Goal: Task Accomplishment & Management: Use online tool/utility

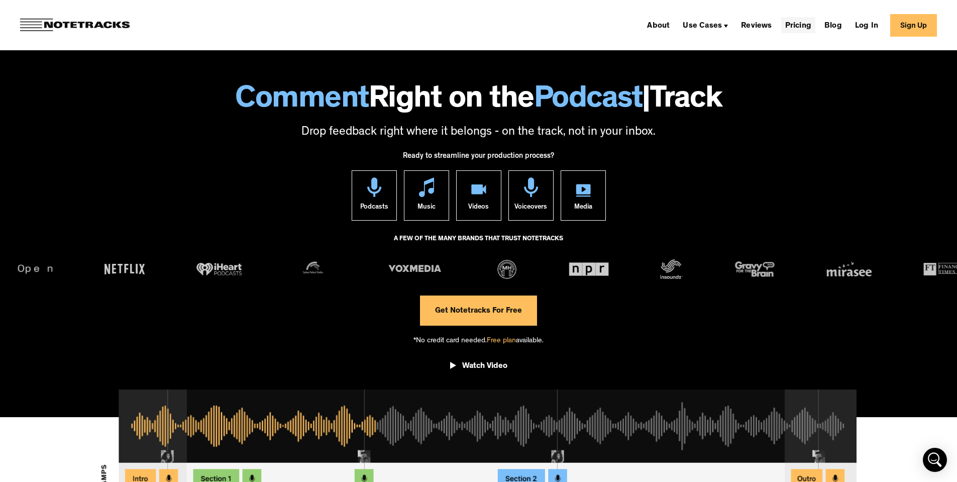
click at [808, 28] on link "Pricing" at bounding box center [798, 25] width 34 height 16
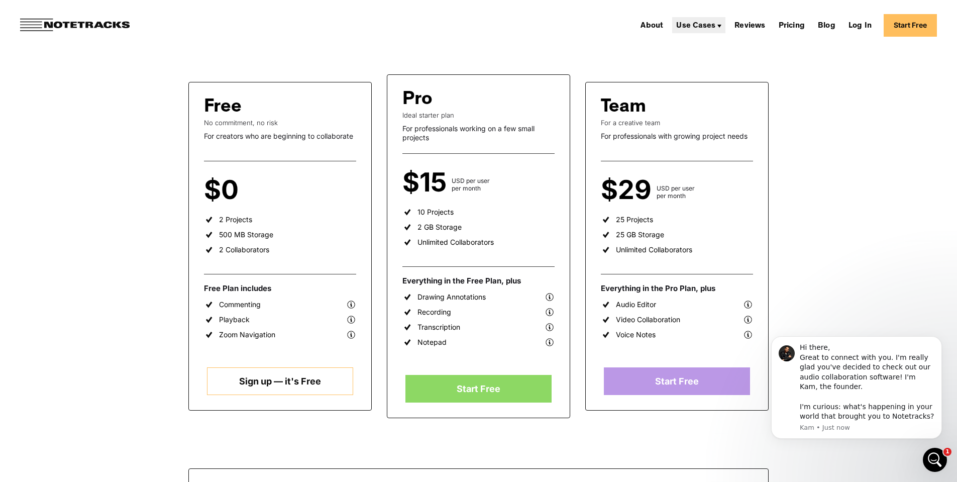
click at [723, 25] on div "Use Cases" at bounding box center [698, 25] width 53 height 16
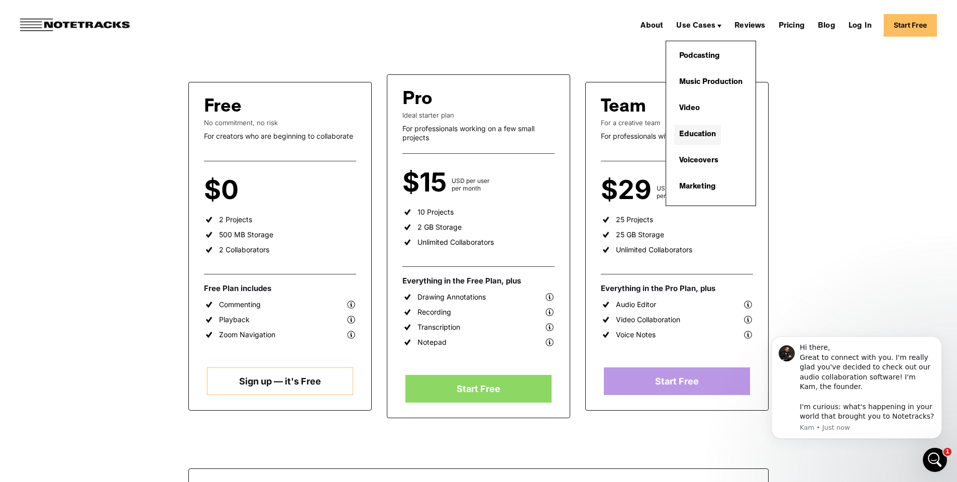
click at [714, 132] on link "Education" at bounding box center [697, 135] width 47 height 20
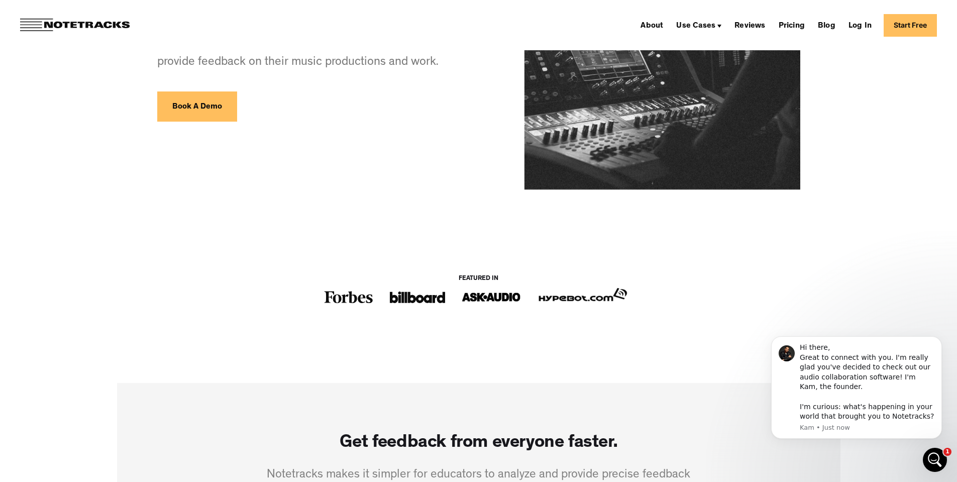
scroll to position [251, 0]
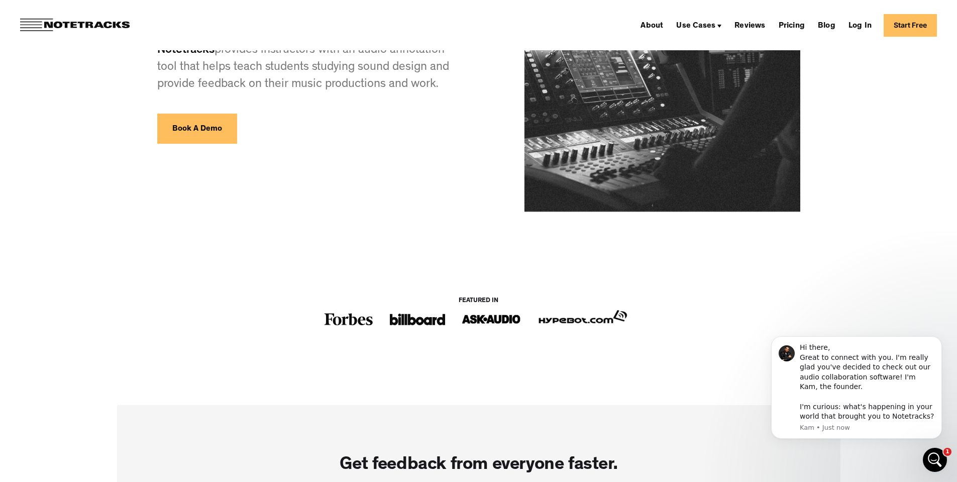
click at [912, 31] on link "Start Free" at bounding box center [910, 25] width 53 height 23
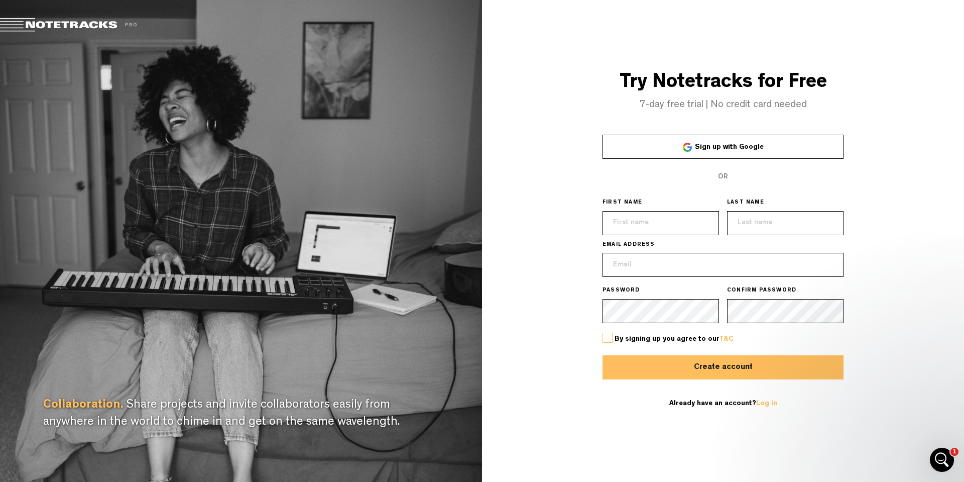
click at [749, 151] on span "Sign up with Google" at bounding box center [729, 147] width 69 height 7
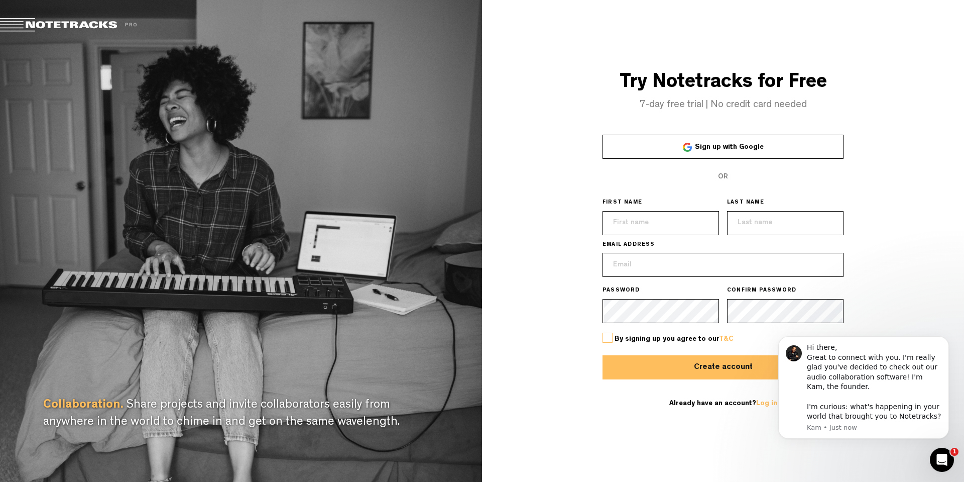
click at [606, 338] on label at bounding box center [608, 338] width 10 height 10
click at [0, 0] on input "checkbox" at bounding box center [0, 0] width 0 height 0
click at [790, 148] on link "Sign up with Google" at bounding box center [723, 147] width 241 height 24
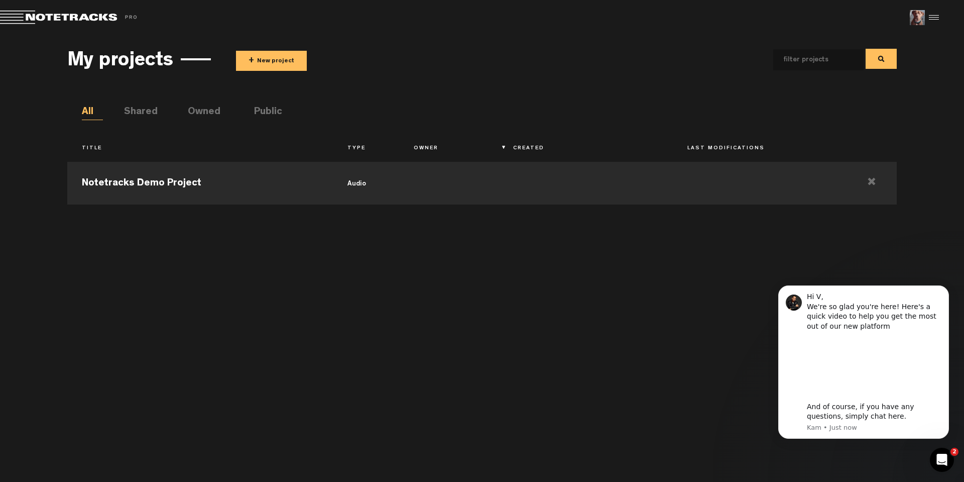
click at [262, 61] on button "+ New project" at bounding box center [271, 61] width 71 height 20
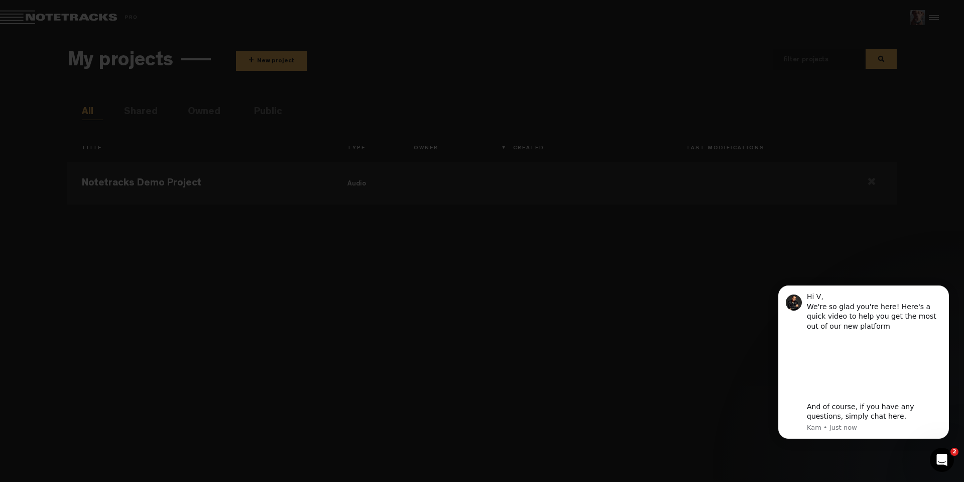
click at [0, 0] on input "Video" at bounding box center [0, 0] width 0 height 0
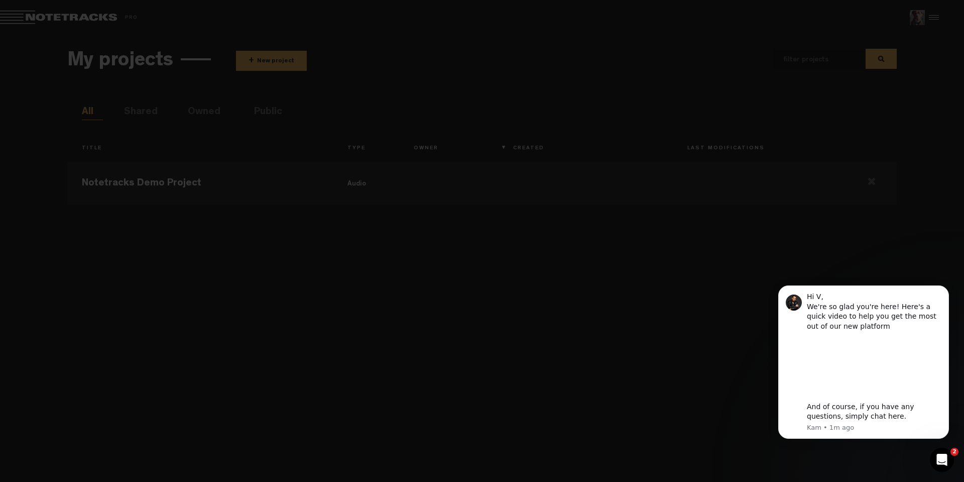
type input "Elevator Pitch"
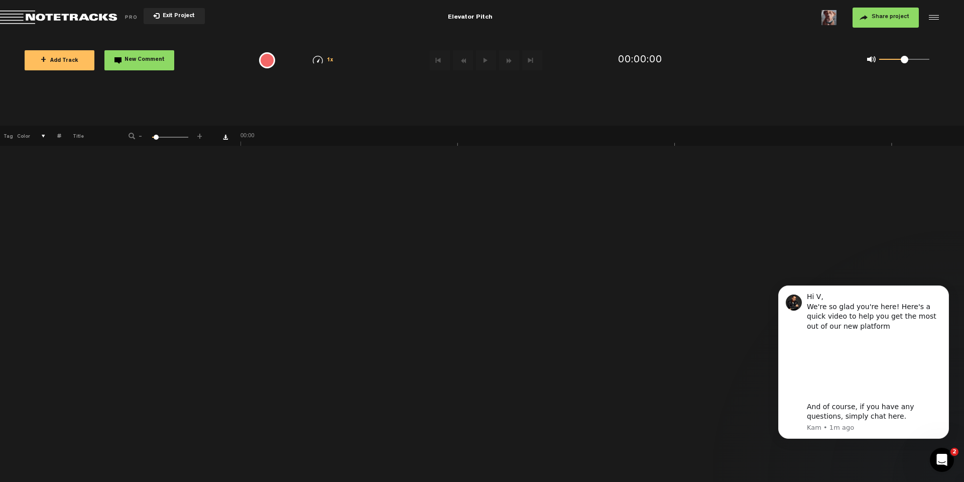
click at [12, 12] on icon at bounding box center [6, 6] width 12 height 12
click at [10, 8] on circle at bounding box center [6, 6] width 8 height 8
click at [3, 13] on span "Return to Project List" at bounding box center [70, 18] width 141 height 14
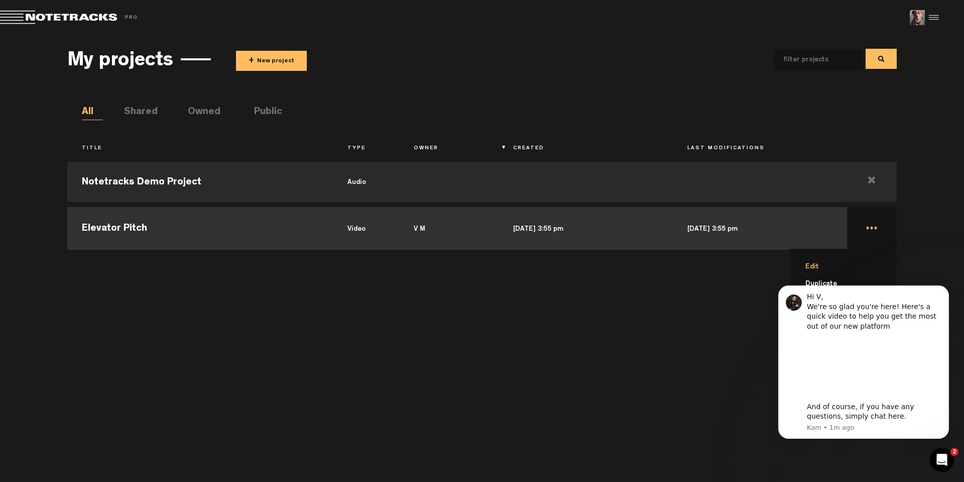
click at [848, 270] on li "Edit" at bounding box center [849, 266] width 95 height 17
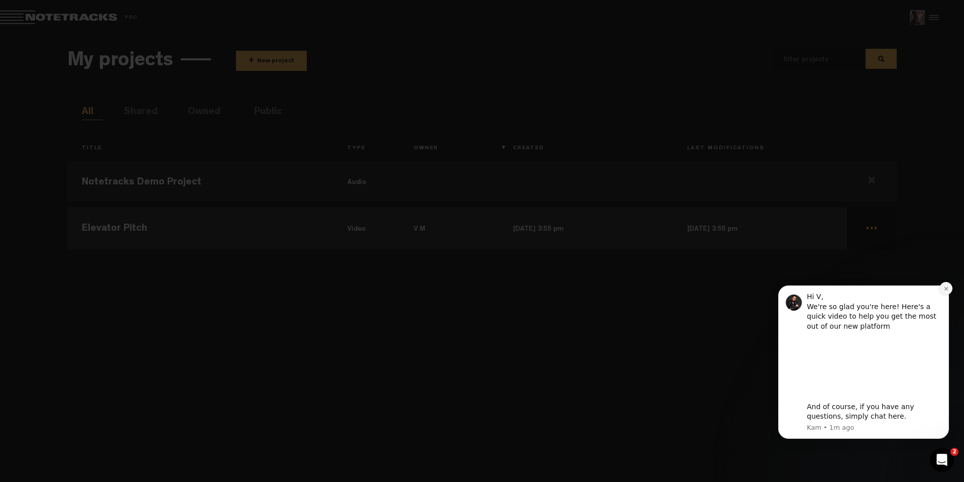
click at [944, 286] on icon "Dismiss notification" at bounding box center [947, 289] width 6 height 6
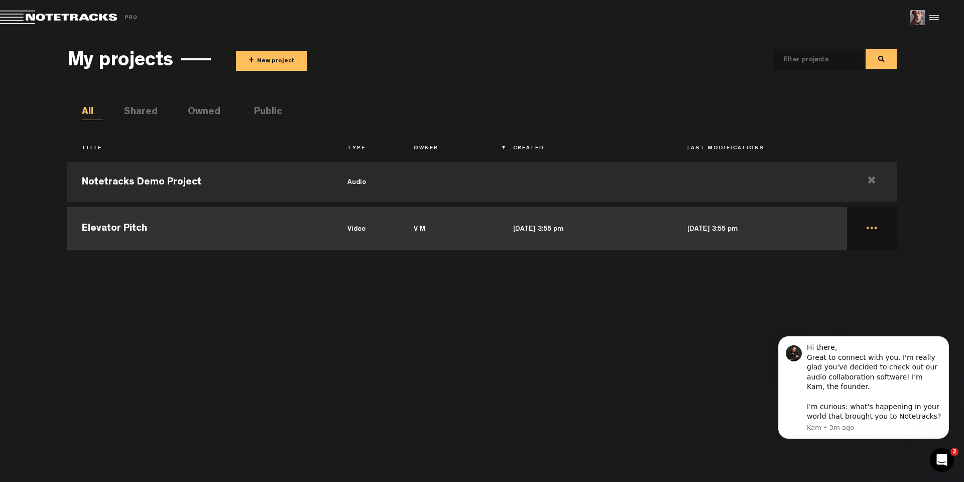
click at [597, 231] on td "Oct 4, 2025 — 3:55 pm" at bounding box center [586, 226] width 174 height 45
